Goal: Task Accomplishment & Management: Manage account settings

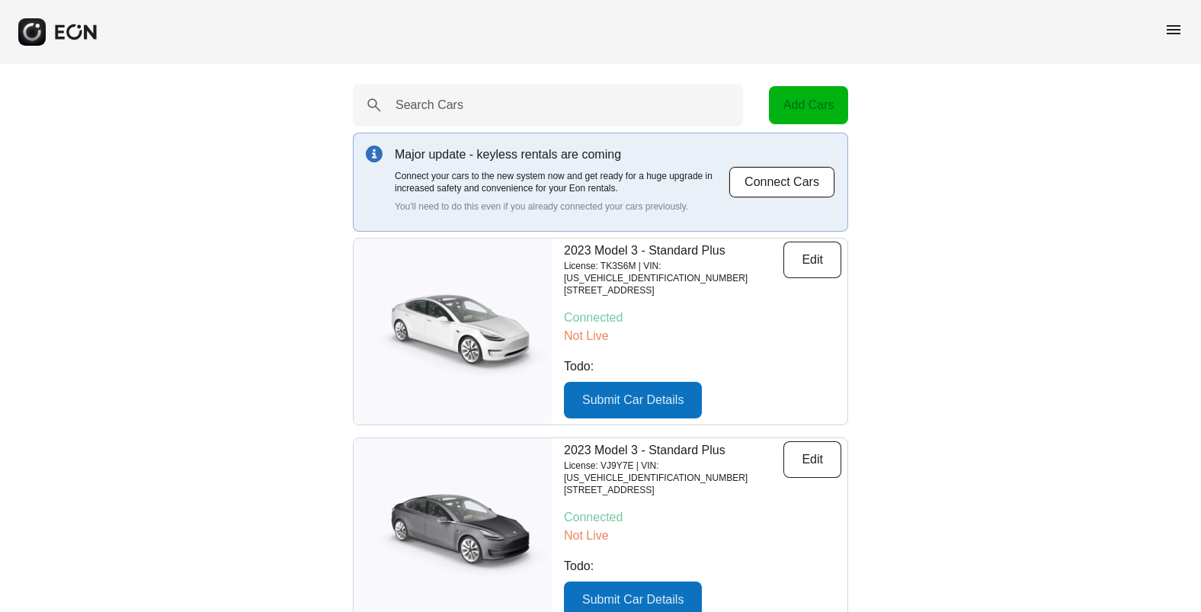
click at [1179, 31] on span "menu" at bounding box center [1173, 30] width 18 height 18
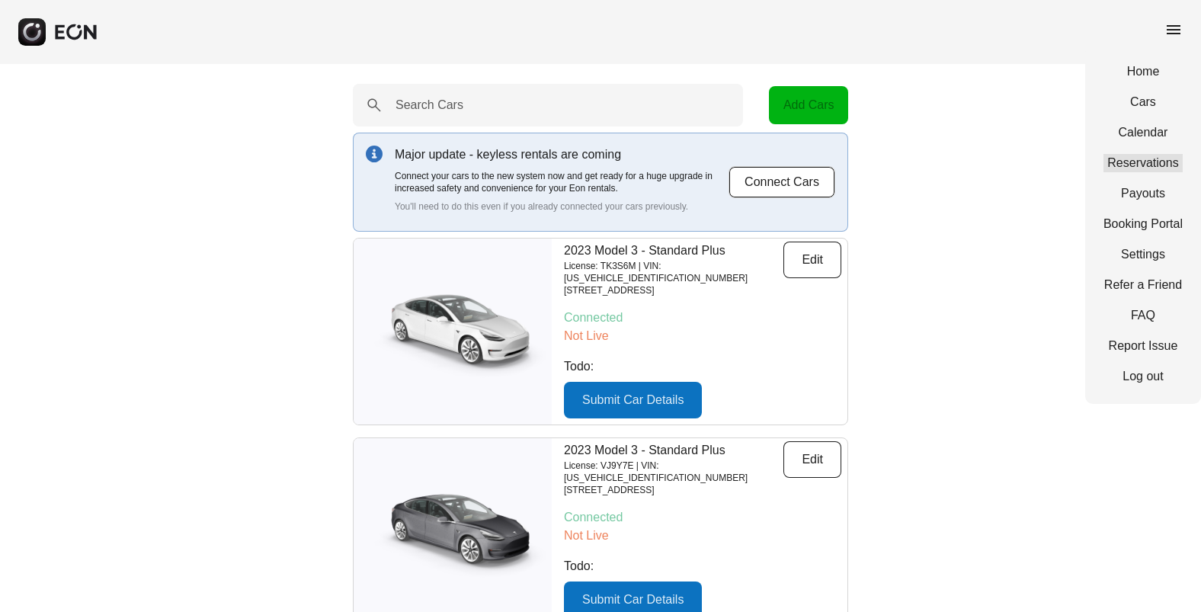
click at [1146, 159] on link "Reservations" at bounding box center [1142, 163] width 79 height 18
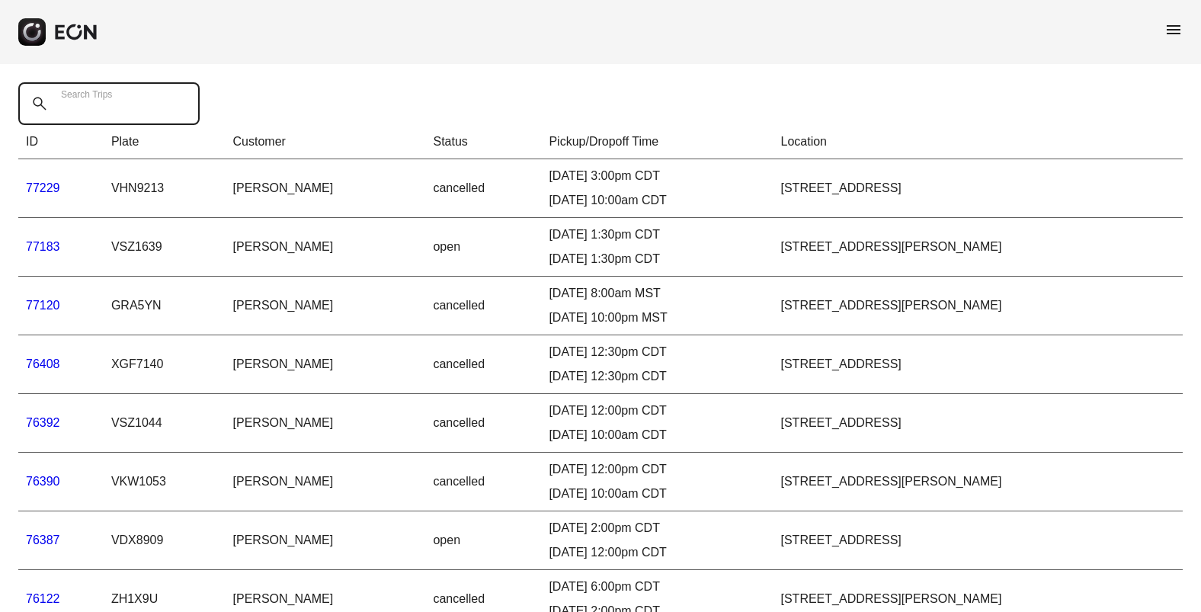
click at [132, 100] on Trips "Search Trips" at bounding box center [108, 103] width 181 height 43
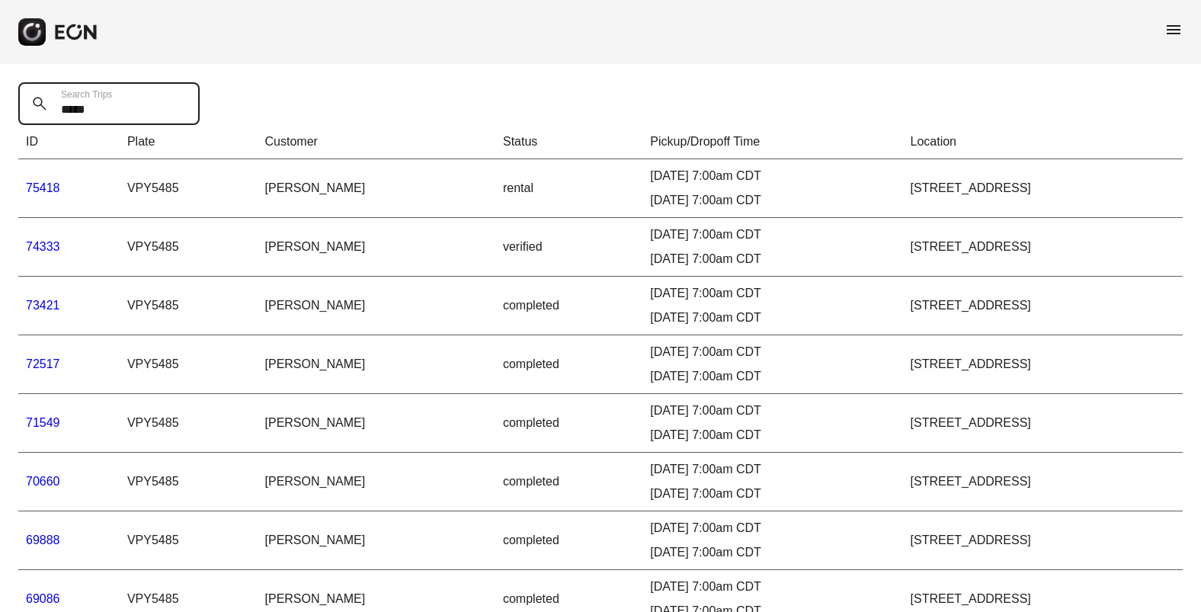
type Trips "*****"
click at [45, 187] on link "75418" at bounding box center [43, 187] width 34 height 13
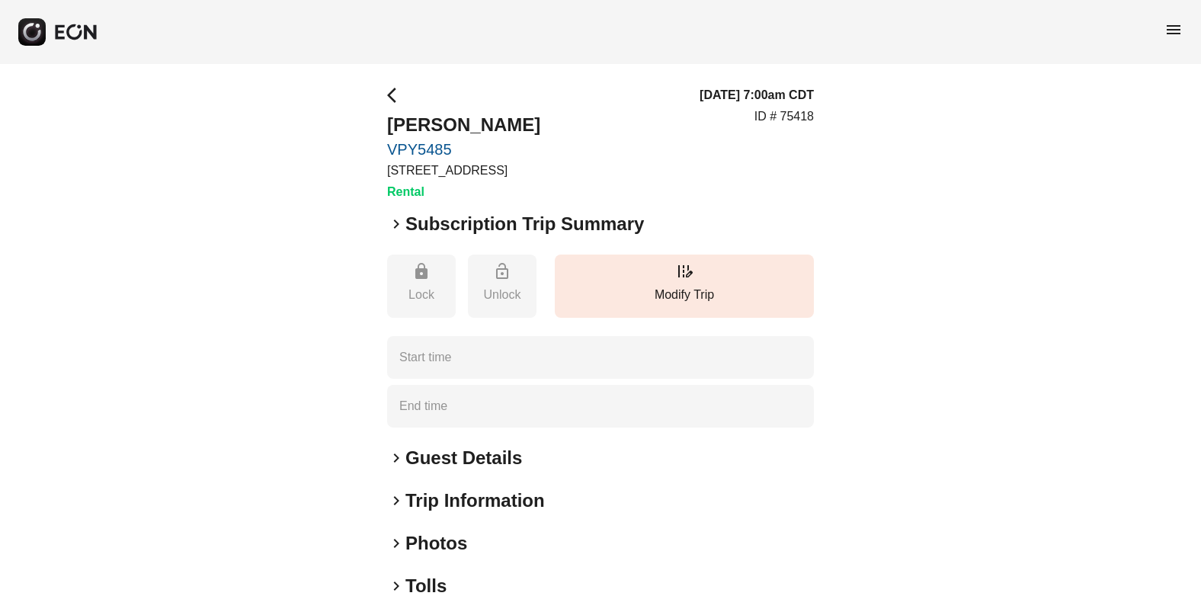
type time "**********"
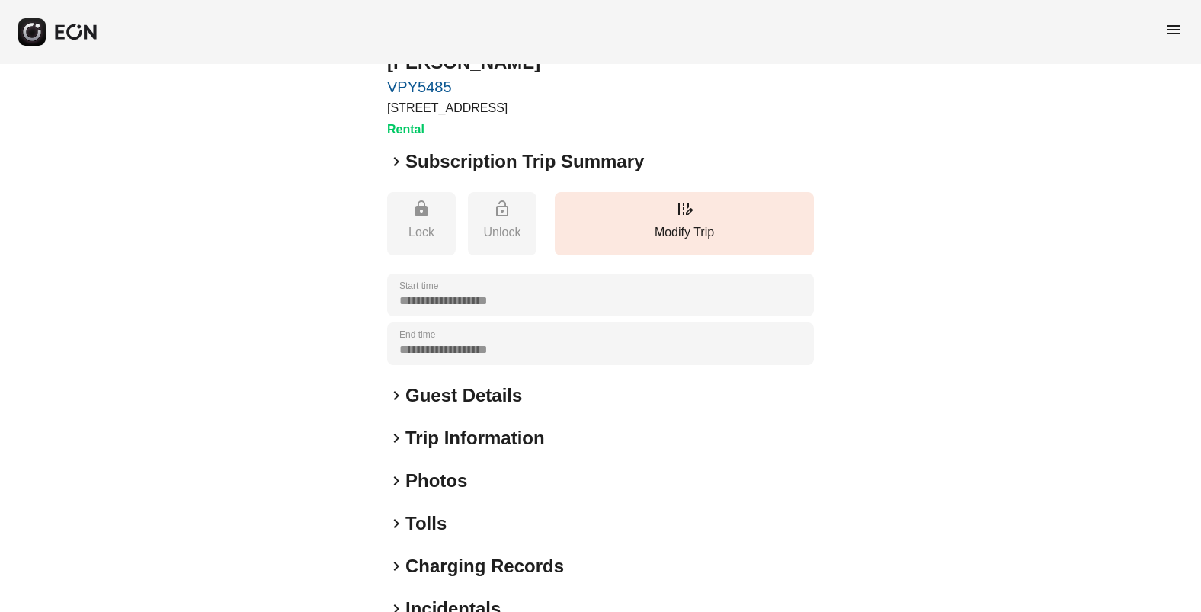
scroll to position [149, 0]
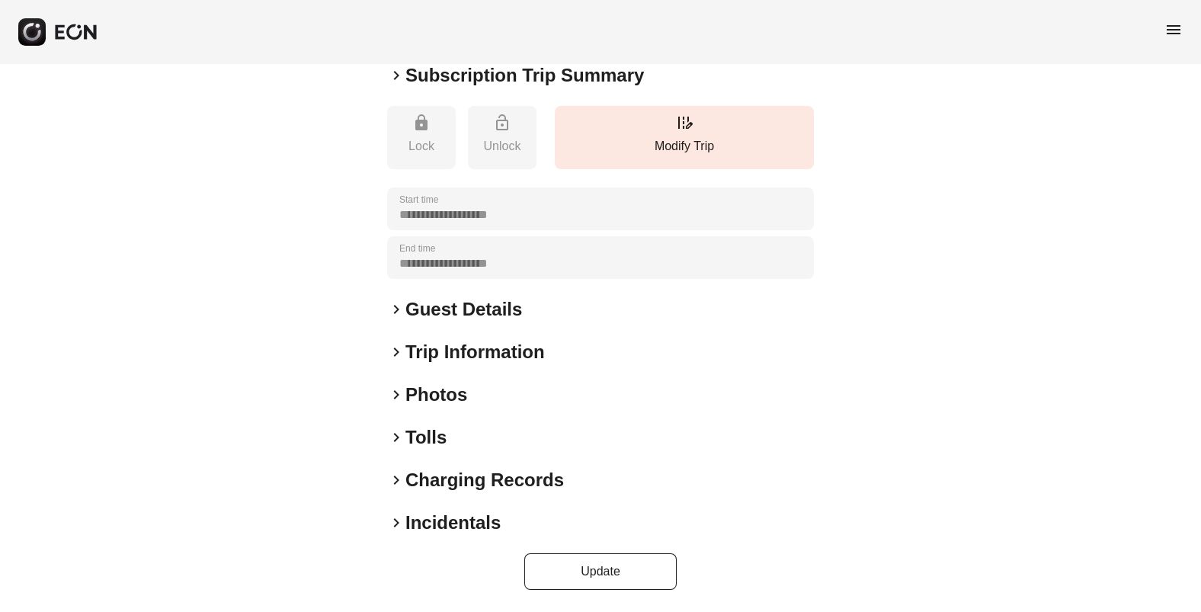
click at [396, 435] on span "keyboard_arrow_right" at bounding box center [396, 437] width 18 height 18
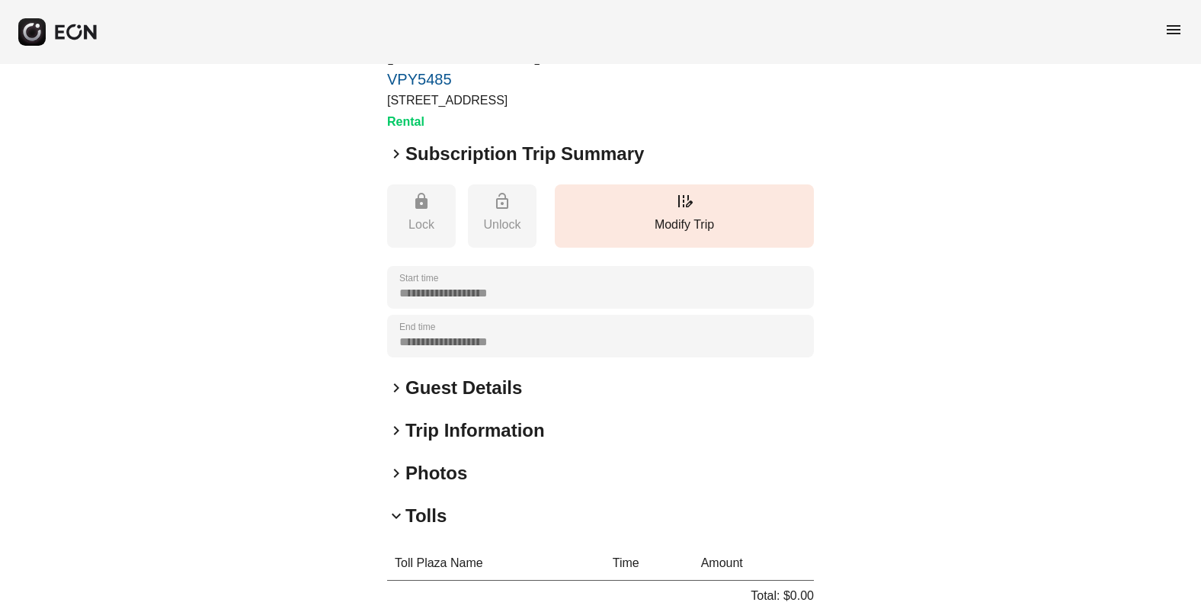
scroll to position [0, 0]
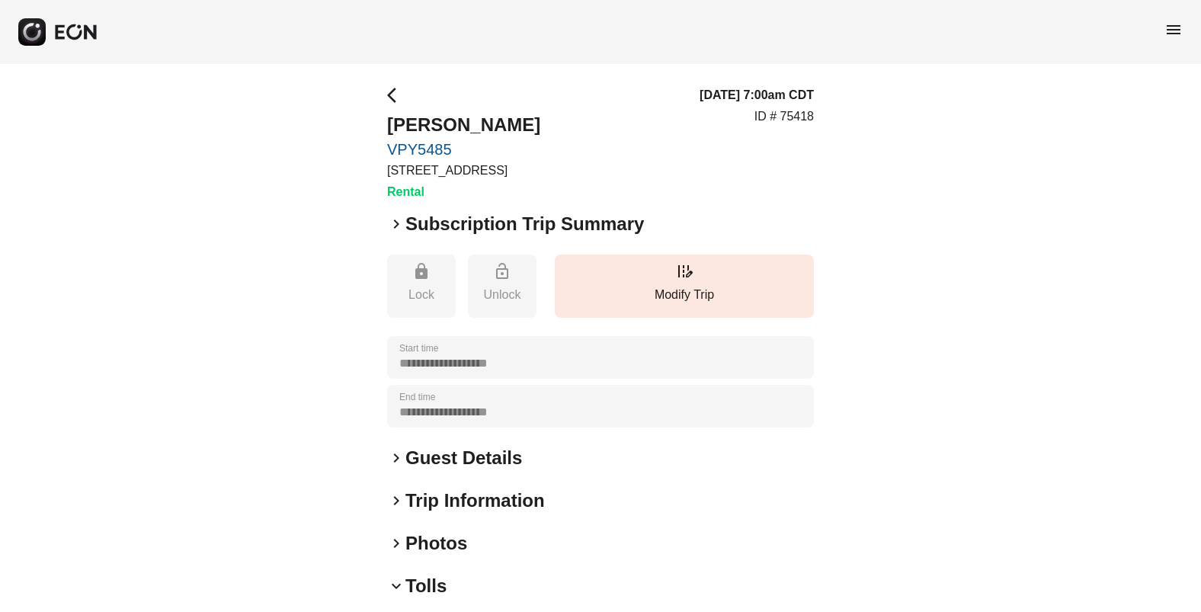
click at [395, 90] on span "arrow_back_ios" at bounding box center [396, 95] width 18 height 18
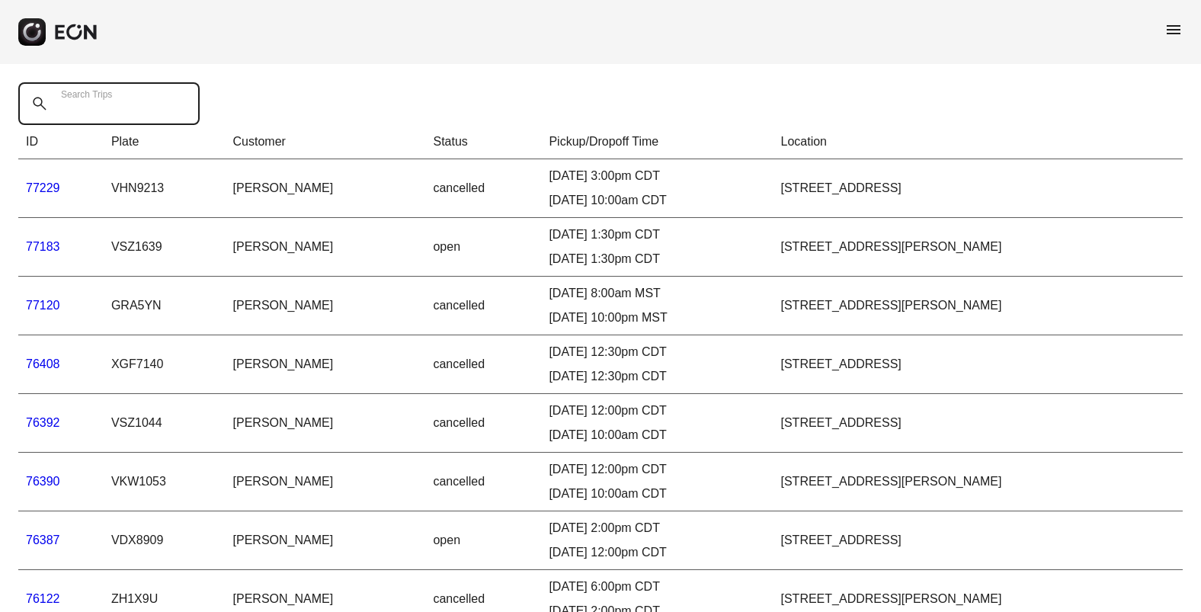
click at [148, 101] on Trips "Search Trips" at bounding box center [108, 103] width 181 height 43
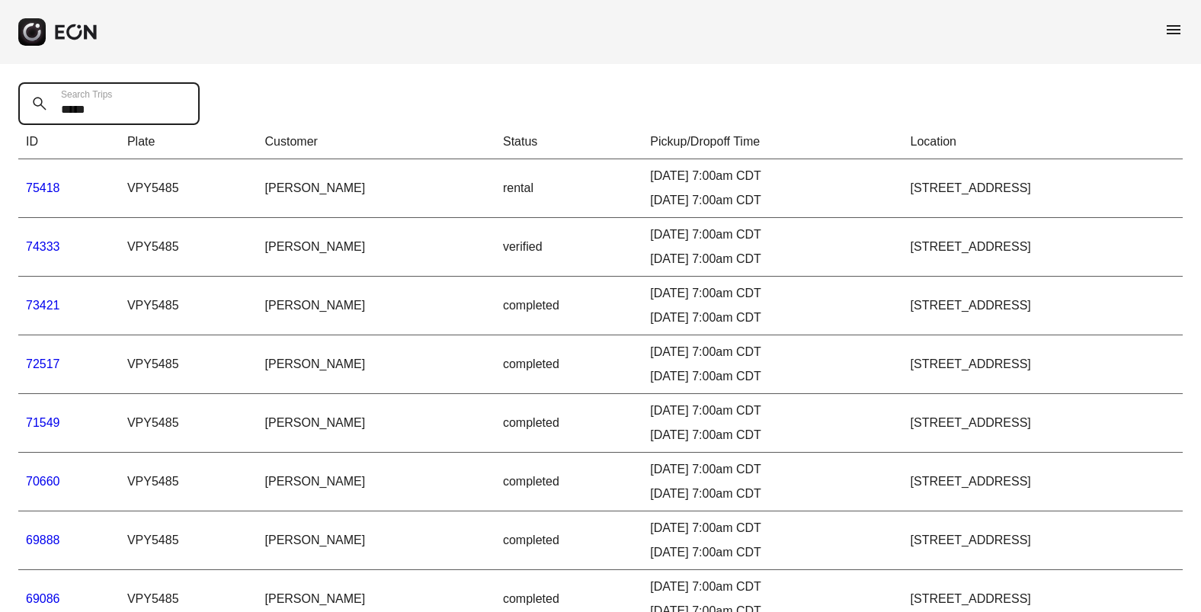
type Trips "*****"
click at [46, 305] on link "73421" at bounding box center [43, 305] width 34 height 13
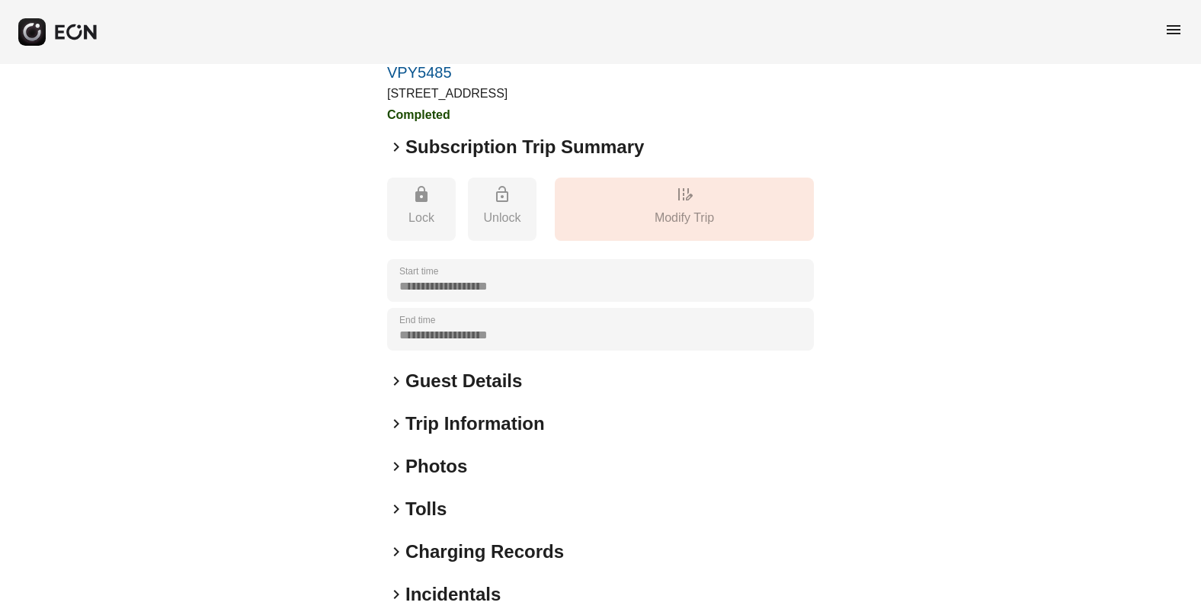
scroll to position [149, 0]
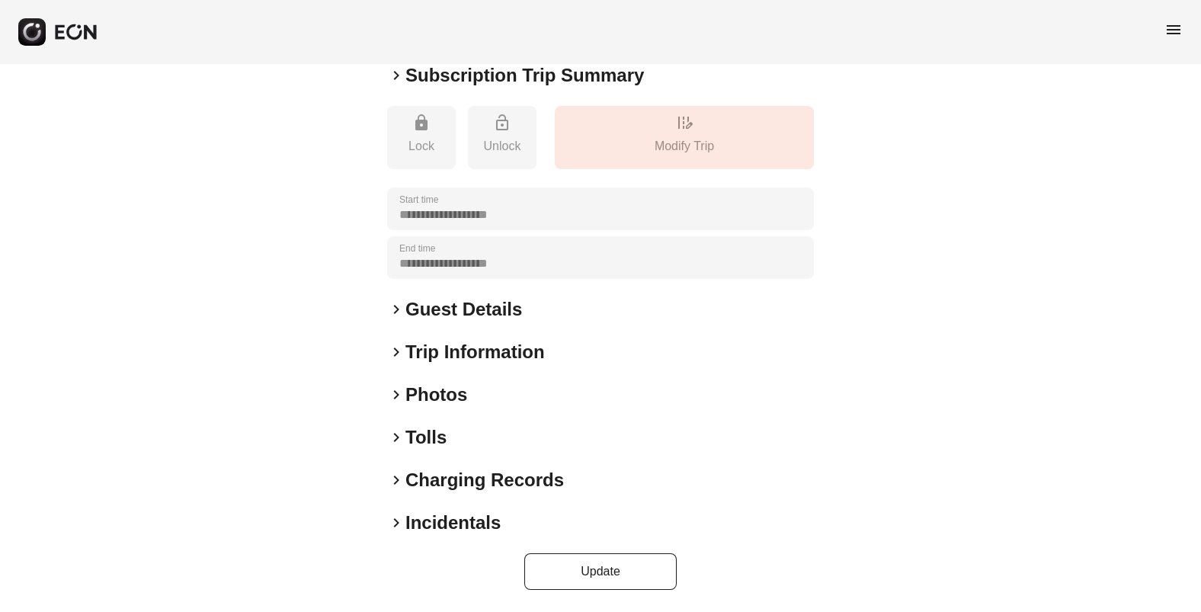
click at [399, 438] on span "keyboard_arrow_right" at bounding box center [396, 437] width 18 height 18
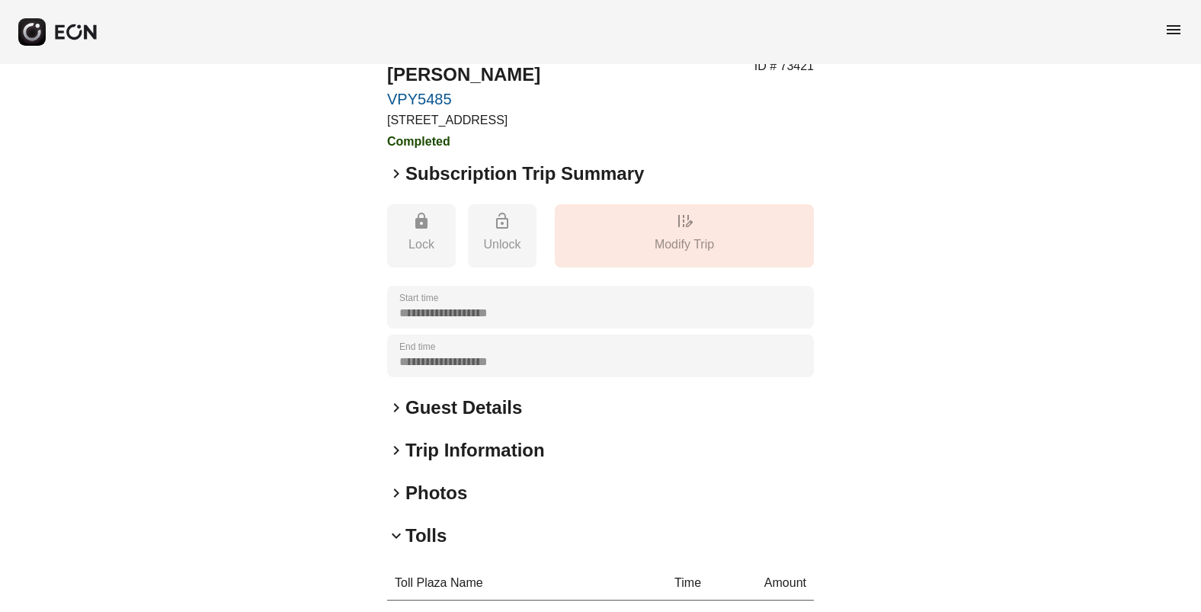
scroll to position [0, 0]
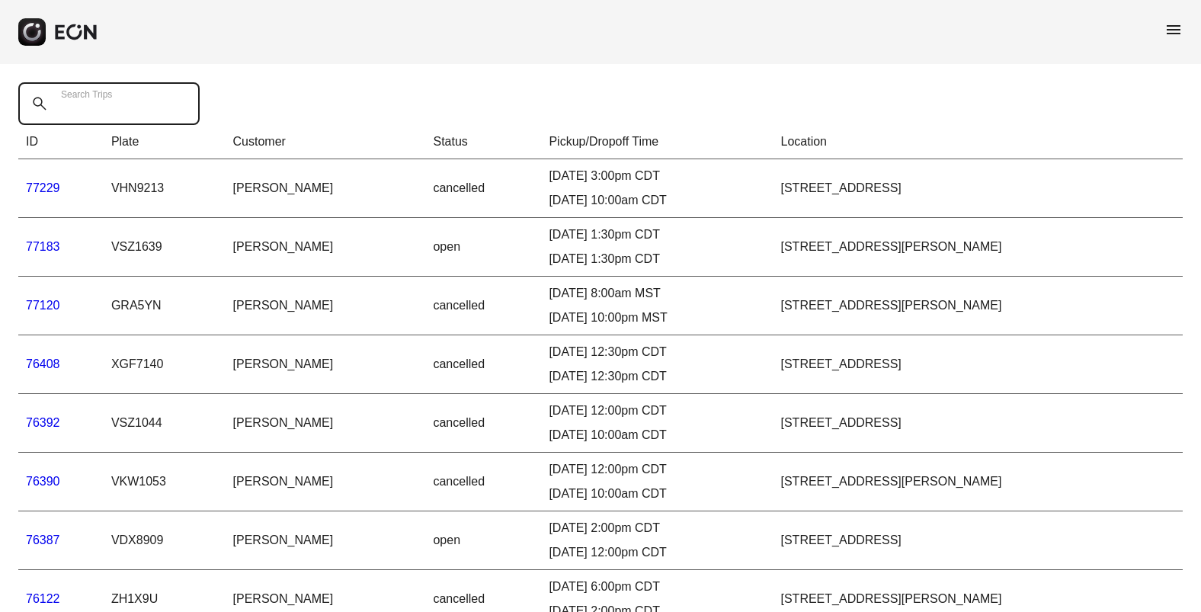
click at [166, 104] on Trips "Search Trips" at bounding box center [108, 103] width 181 height 43
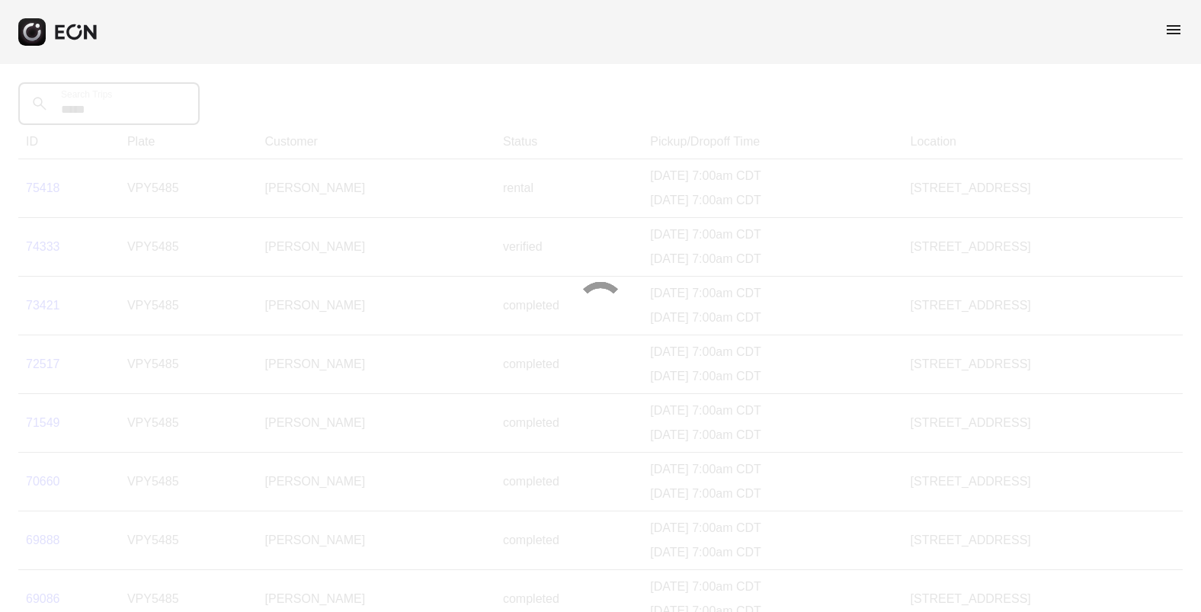
scroll to position [76, 0]
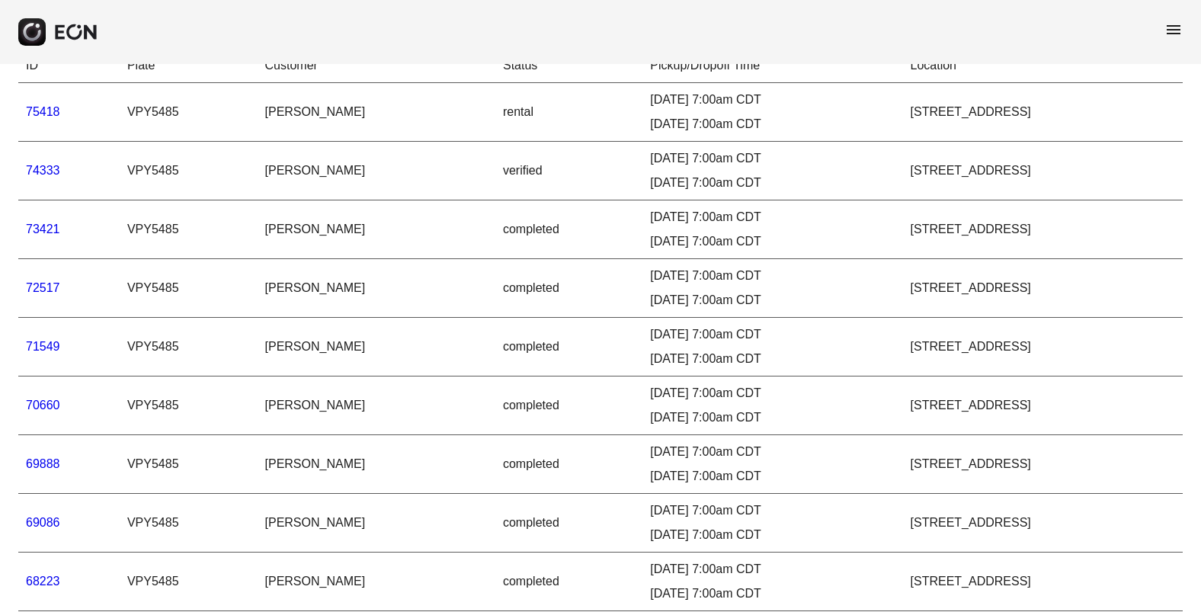
type Trips "*****"
click at [50, 523] on link "69086" at bounding box center [43, 522] width 34 height 13
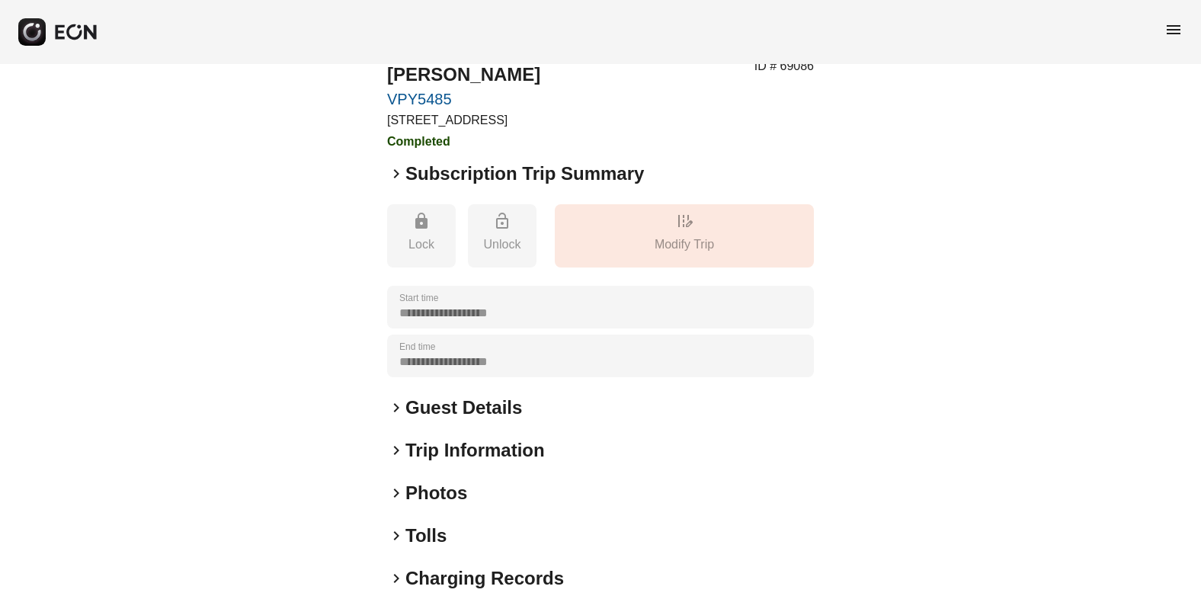
scroll to position [149, 0]
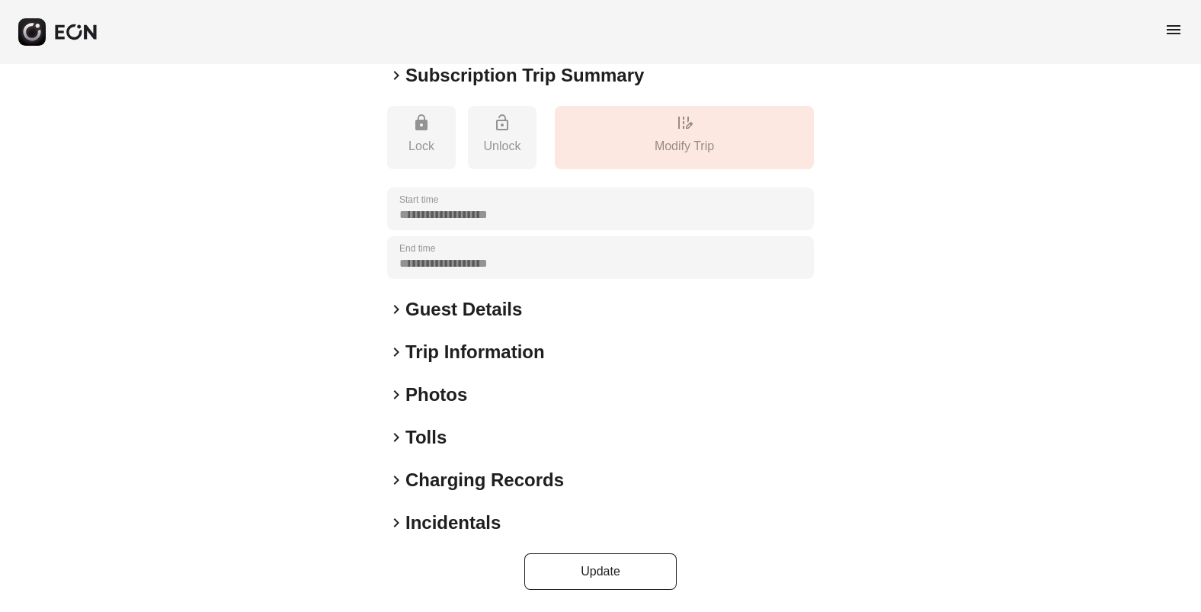
click at [396, 443] on span "keyboard_arrow_right" at bounding box center [396, 437] width 18 height 18
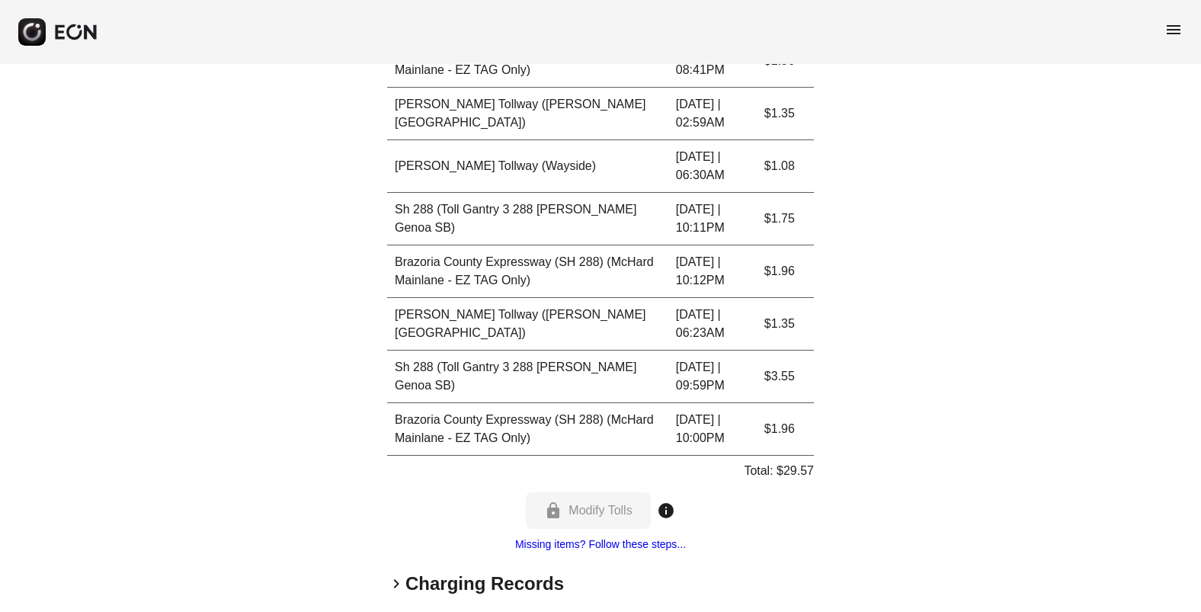
scroll to position [1297, 0]
